Goal: Information Seeking & Learning: Learn about a topic

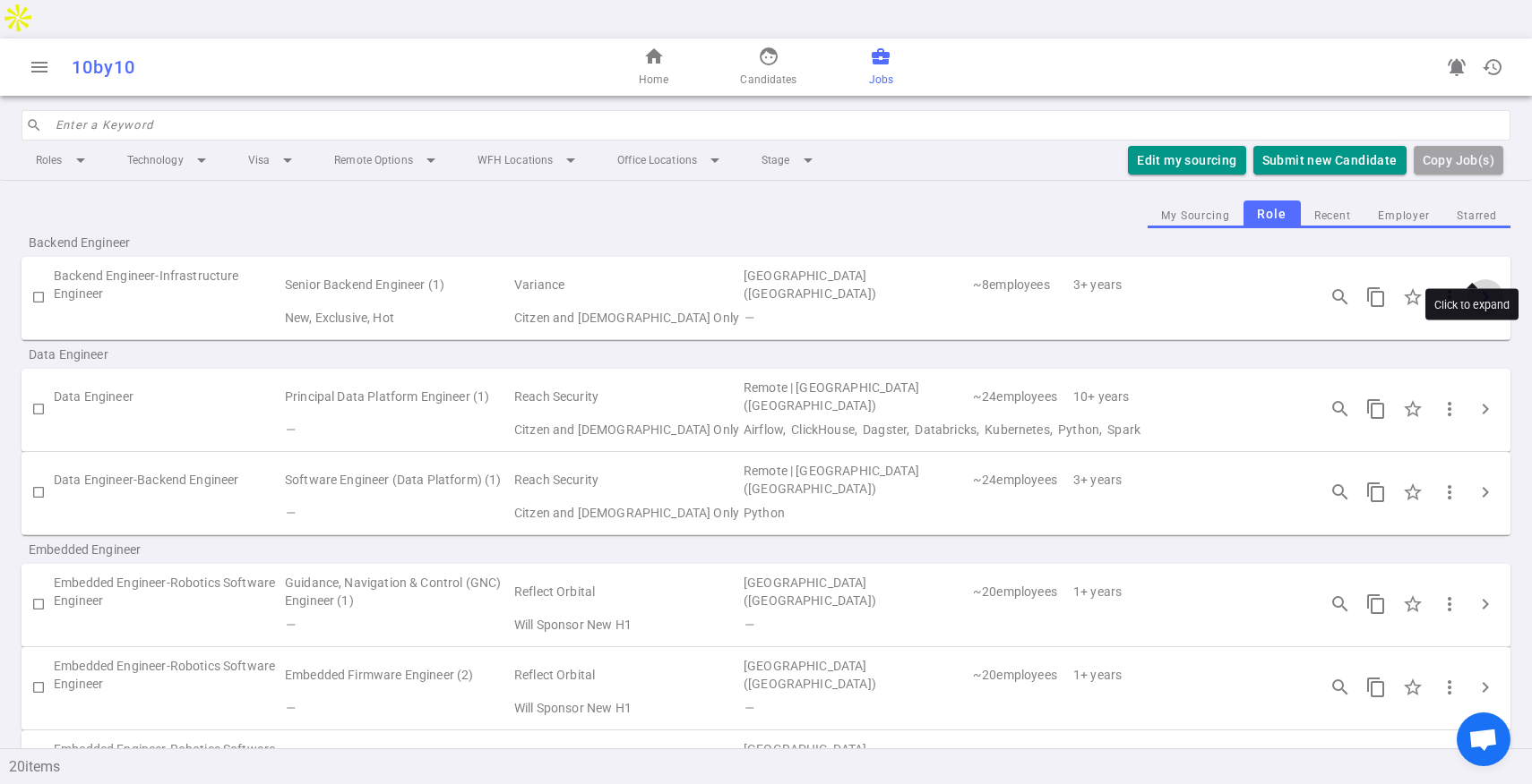
click at [1475, 287] on span "chevron_right" at bounding box center [1486, 297] width 22 height 22
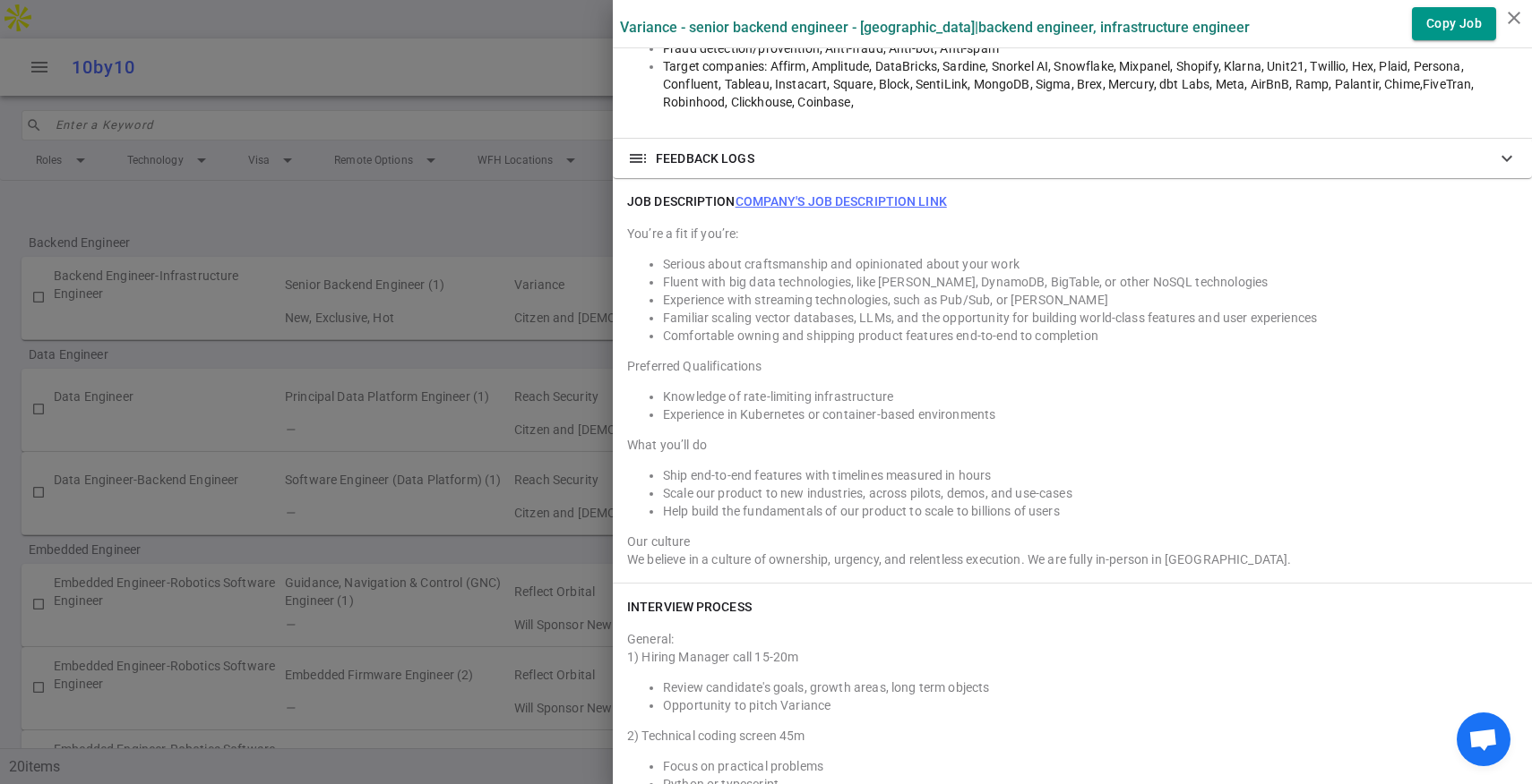
scroll to position [1362, 0]
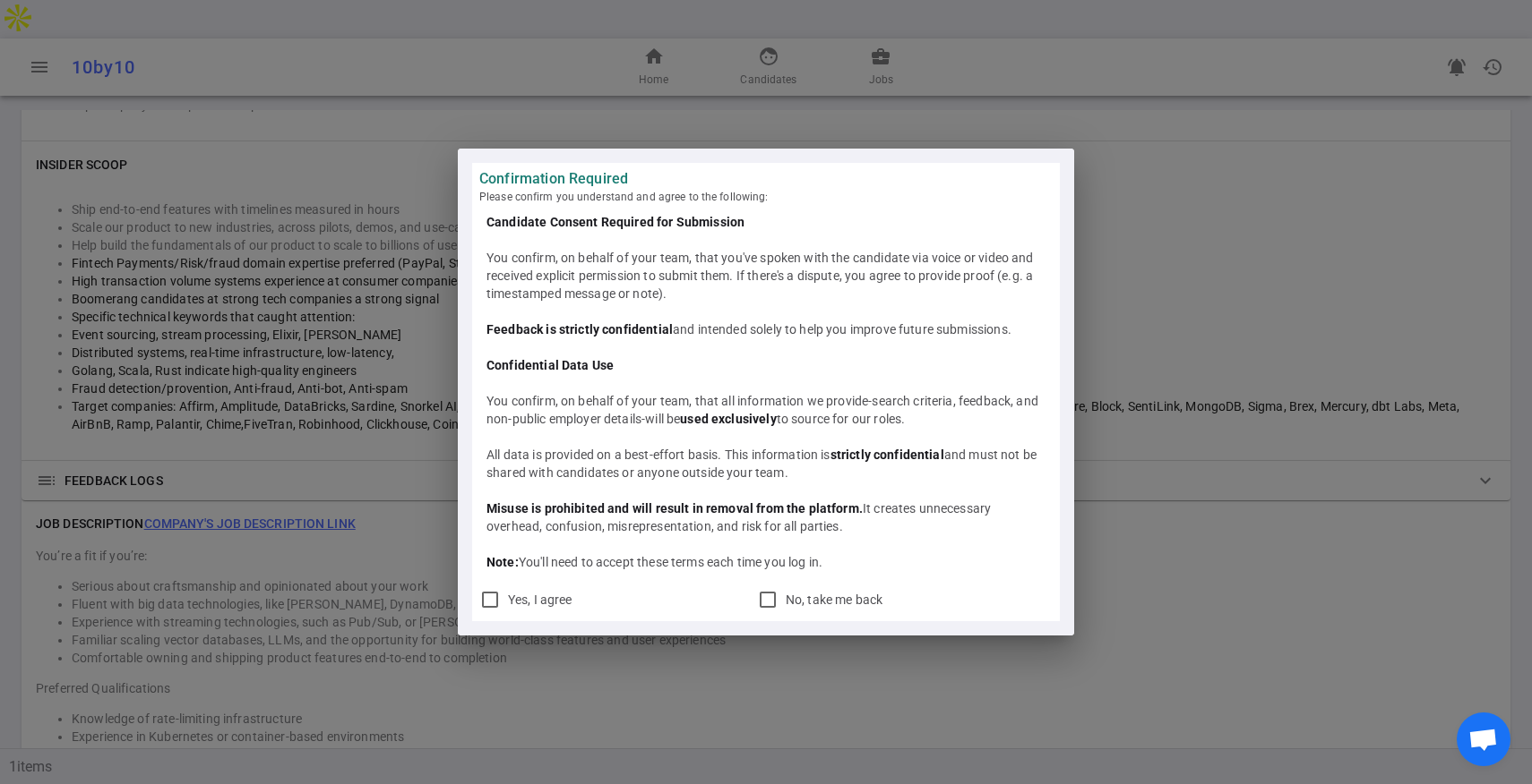
scroll to position [1146, 0]
click at [486, 590] on input "Yes, I agree" at bounding box center [490, 600] width 22 height 22
checkbox input "true"
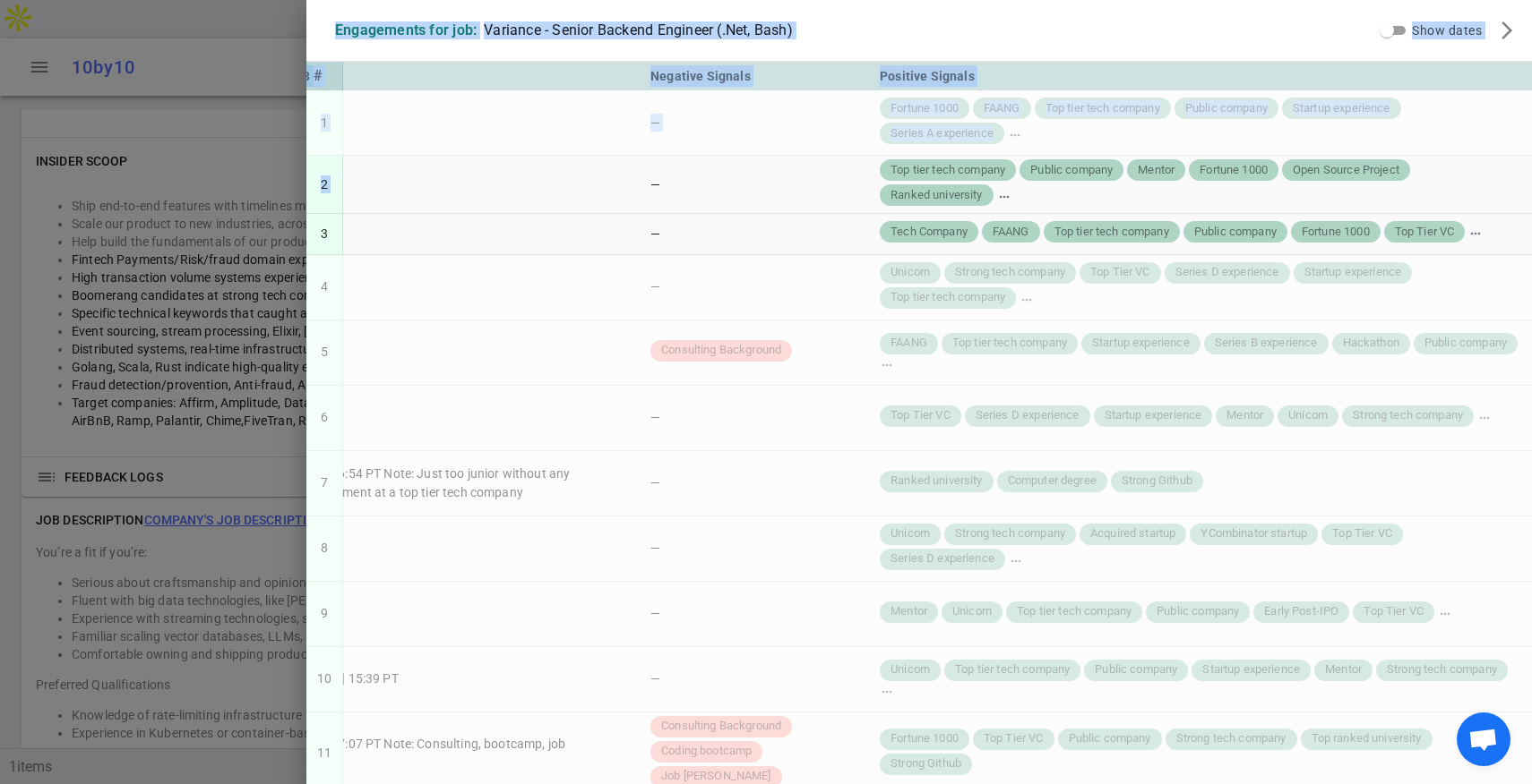
scroll to position [0, 0]
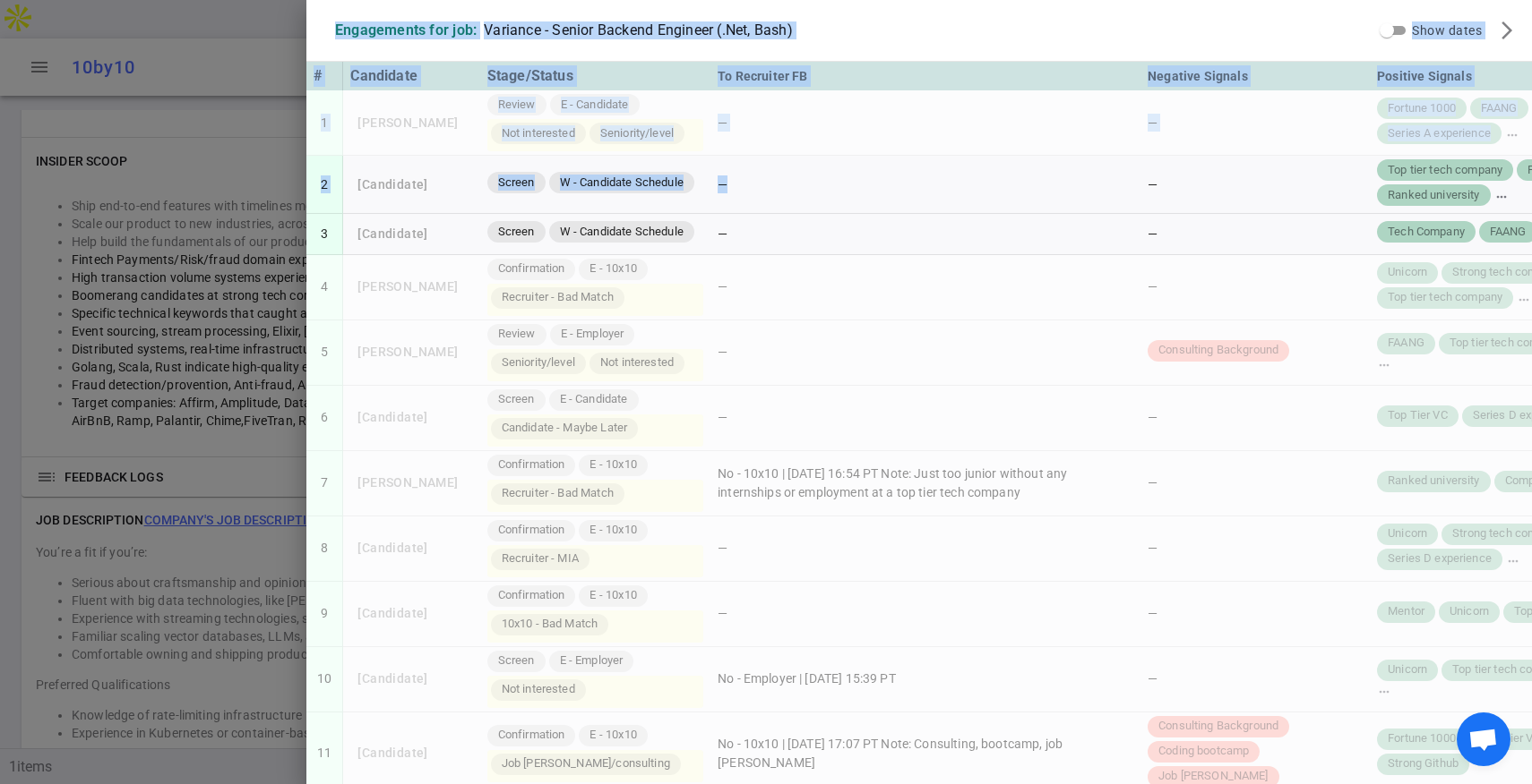
drag, startPoint x: 824, startPoint y: 208, endPoint x: 156, endPoint y: 182, distance: 668.5
click at [156, 182] on div "Engagements for job: Variance - Senior Backend Engineer (.Net, Bash) Show dates…" at bounding box center [766, 392] width 1532 height 784
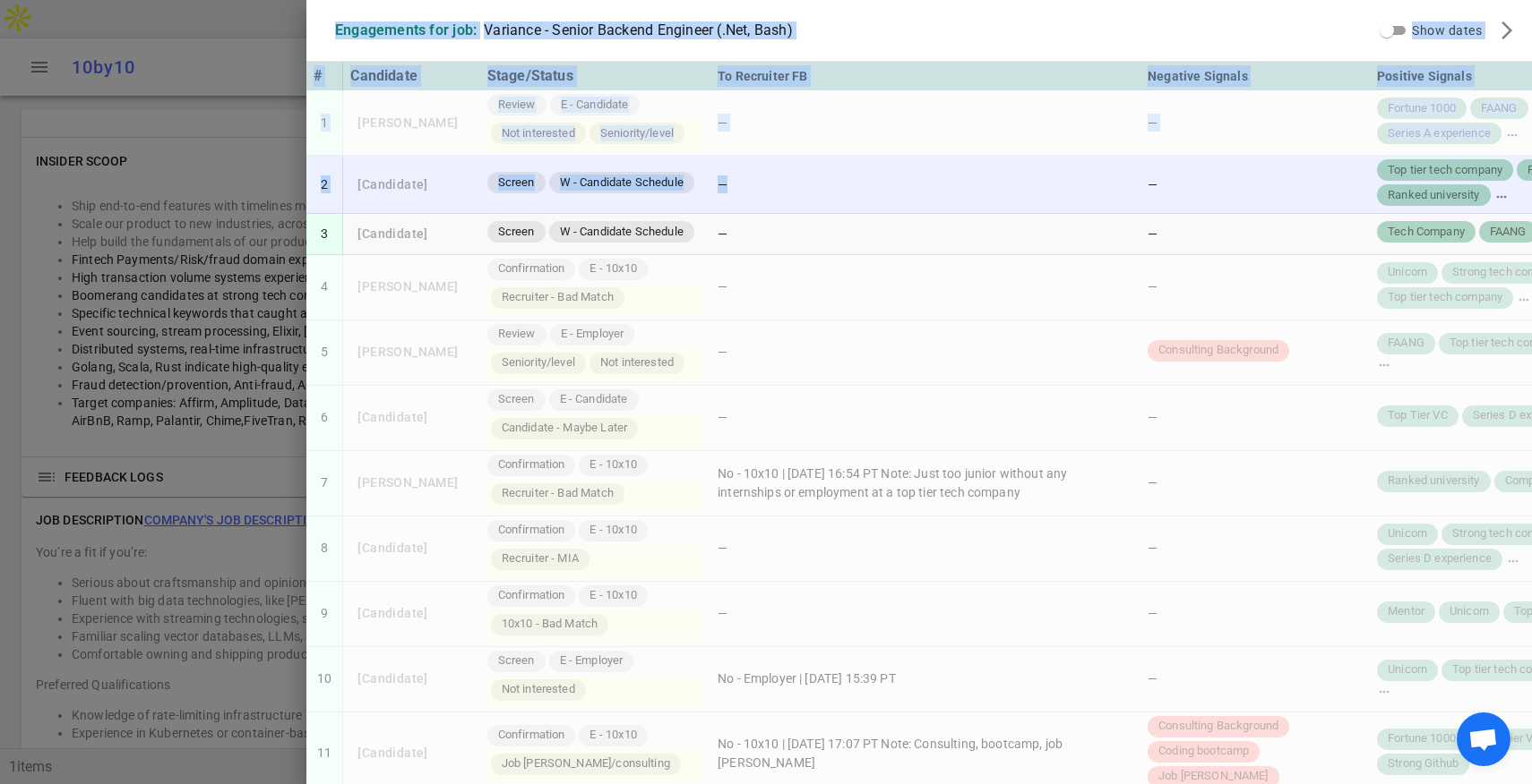
click at [344, 189] on td "[Candidate]" at bounding box center [411, 184] width 136 height 58
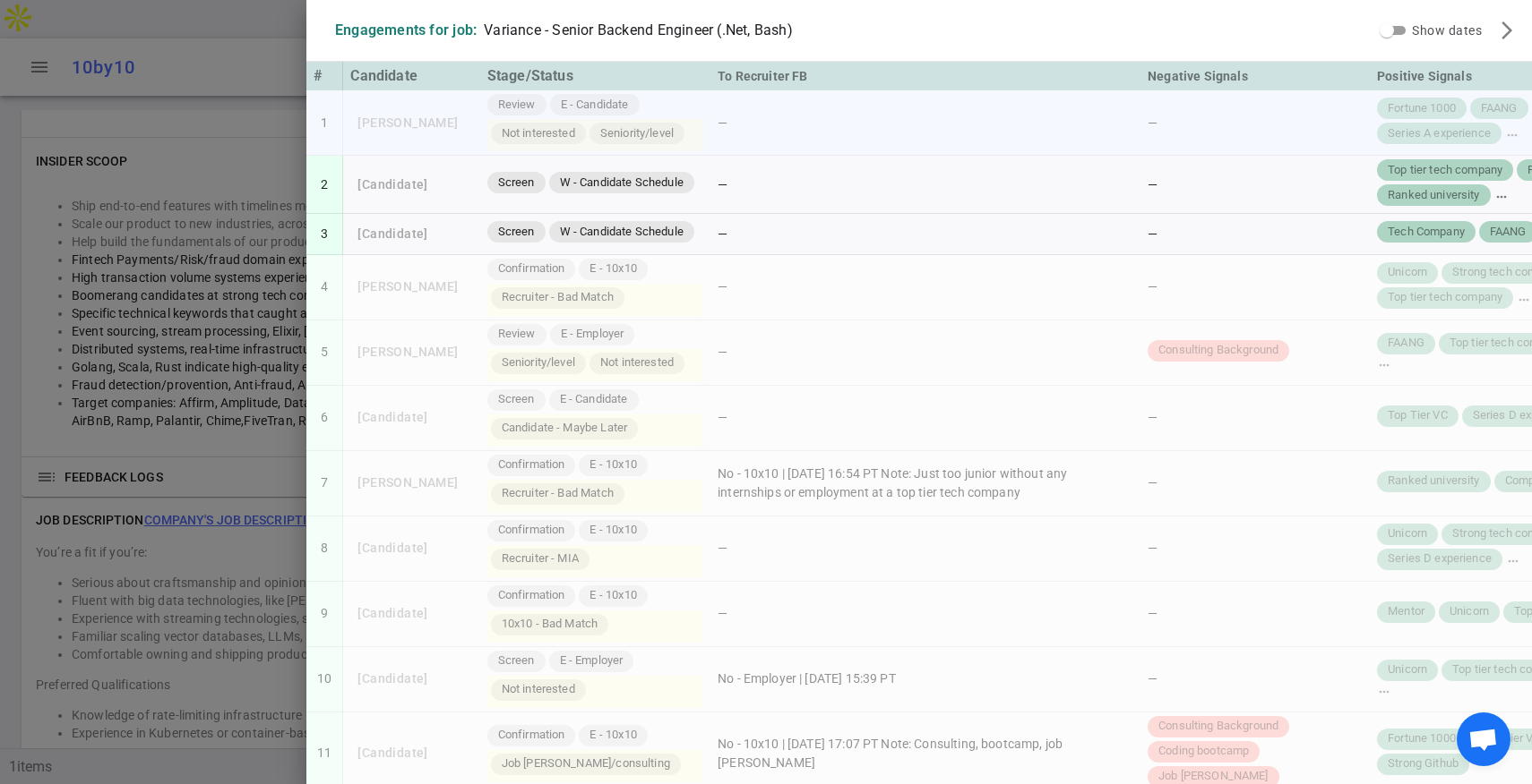
drag, startPoint x: 1018, startPoint y: 127, endPoint x: 813, endPoint y: 133, distance: 205.1
click at [813, 133] on td "—" at bounding box center [925, 123] width 430 height 65
click at [1421, 132] on span "Series A experience" at bounding box center [1438, 133] width 117 height 17
